Goal: Find specific page/section: Find specific page/section

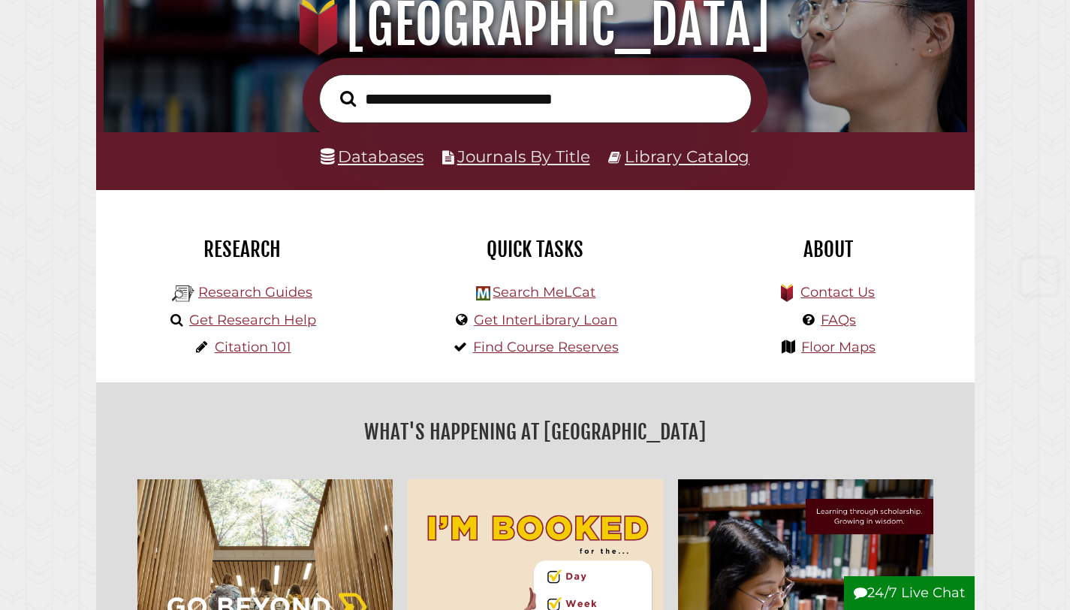
scroll to position [197, 0]
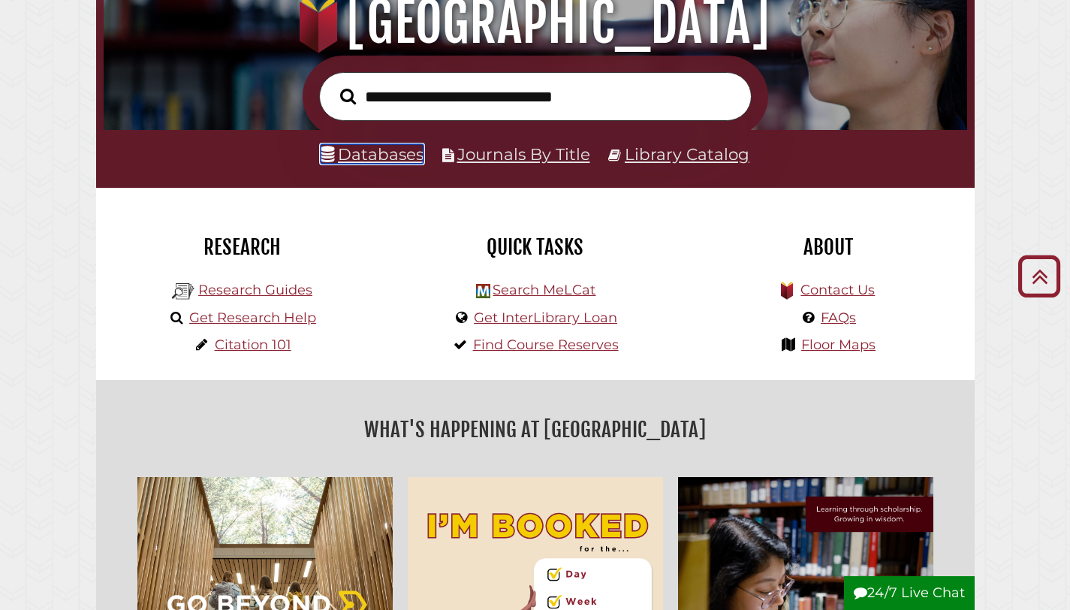
click at [400, 164] on link "Databases" at bounding box center [372, 154] width 103 height 20
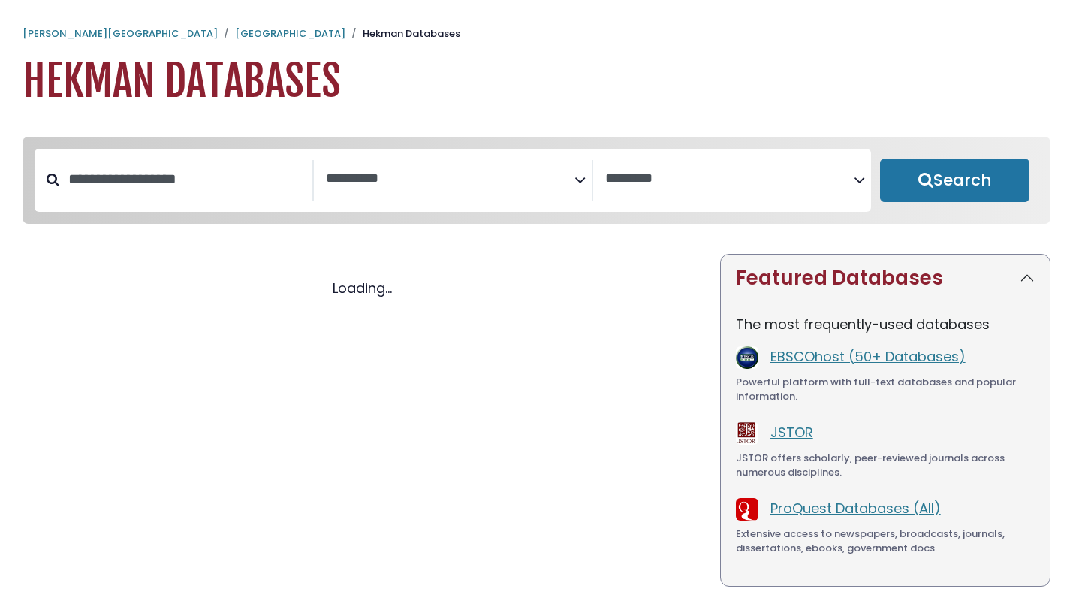
select select "Database Subject Filter"
select select "Database Vendors Filter"
select select "Database Subject Filter"
select select "Database Vendors Filter"
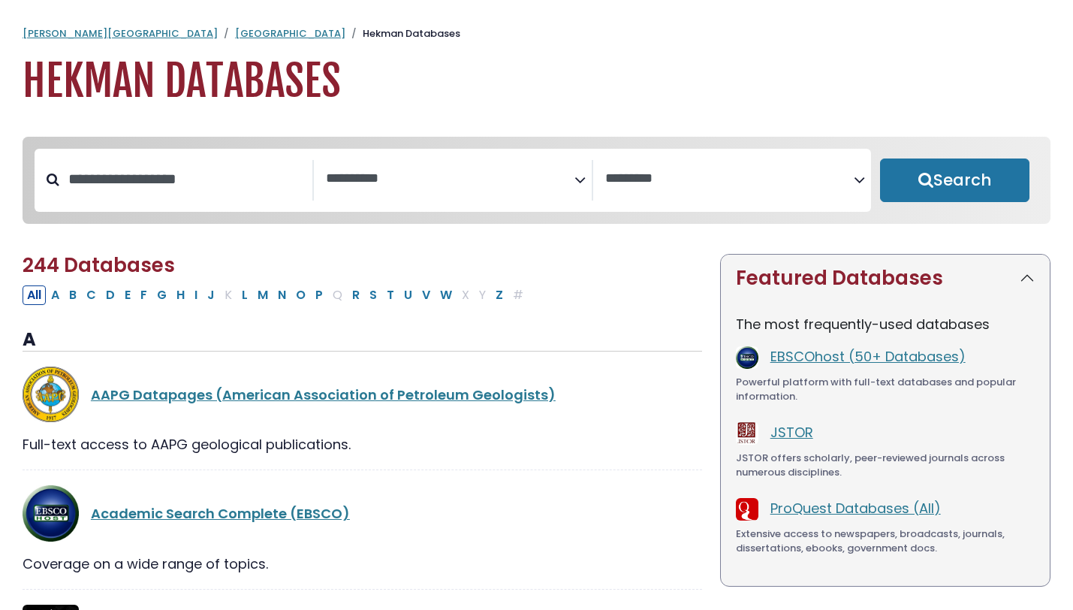
click at [447, 195] on span "Search filters" at bounding box center [450, 180] width 248 height 41
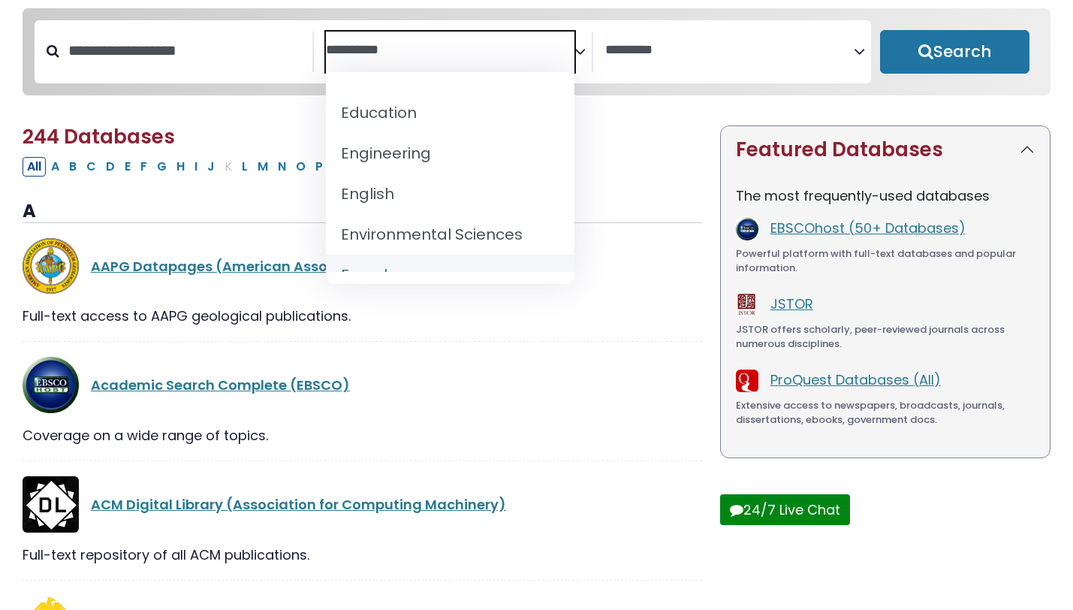
scroll to position [516, 0]
select select "*****"
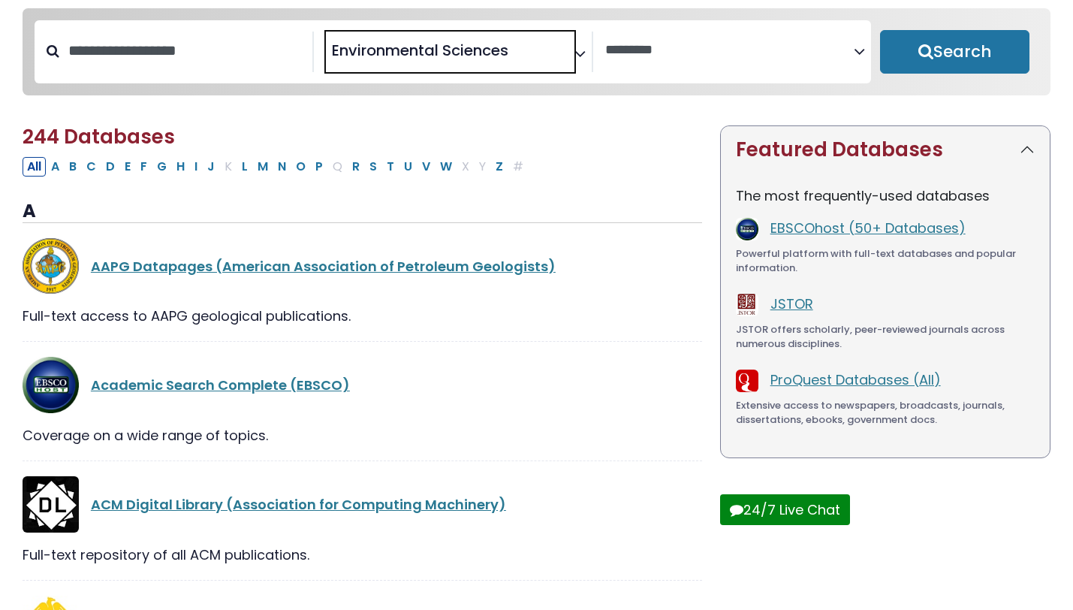
scroll to position [300, 0]
click at [923, 56] on button "Search" at bounding box center [954, 52] width 149 height 44
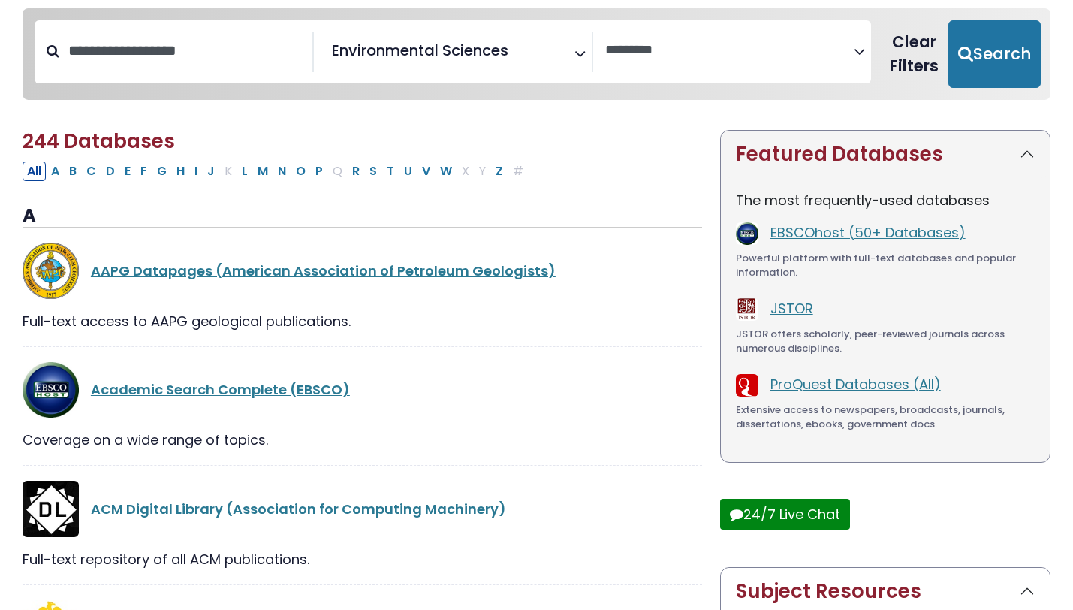
select select "Database Vendors Filter"
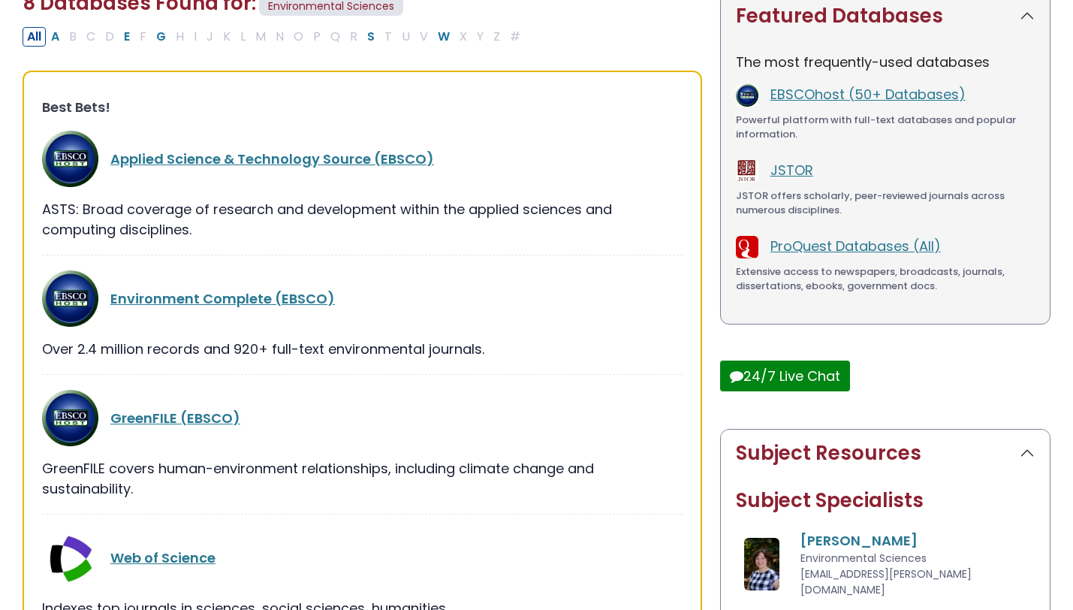
scroll to position [321, 0]
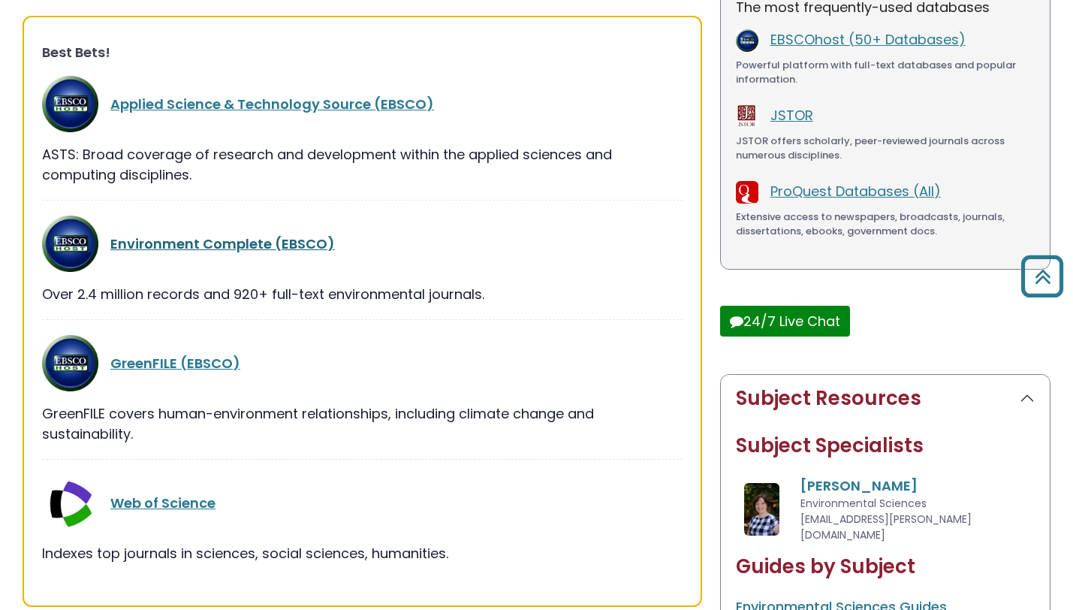
click at [275, 242] on link "Environment Complete (EBSCO)" at bounding box center [222, 243] width 224 height 19
